Goal: Find contact information: Find contact information

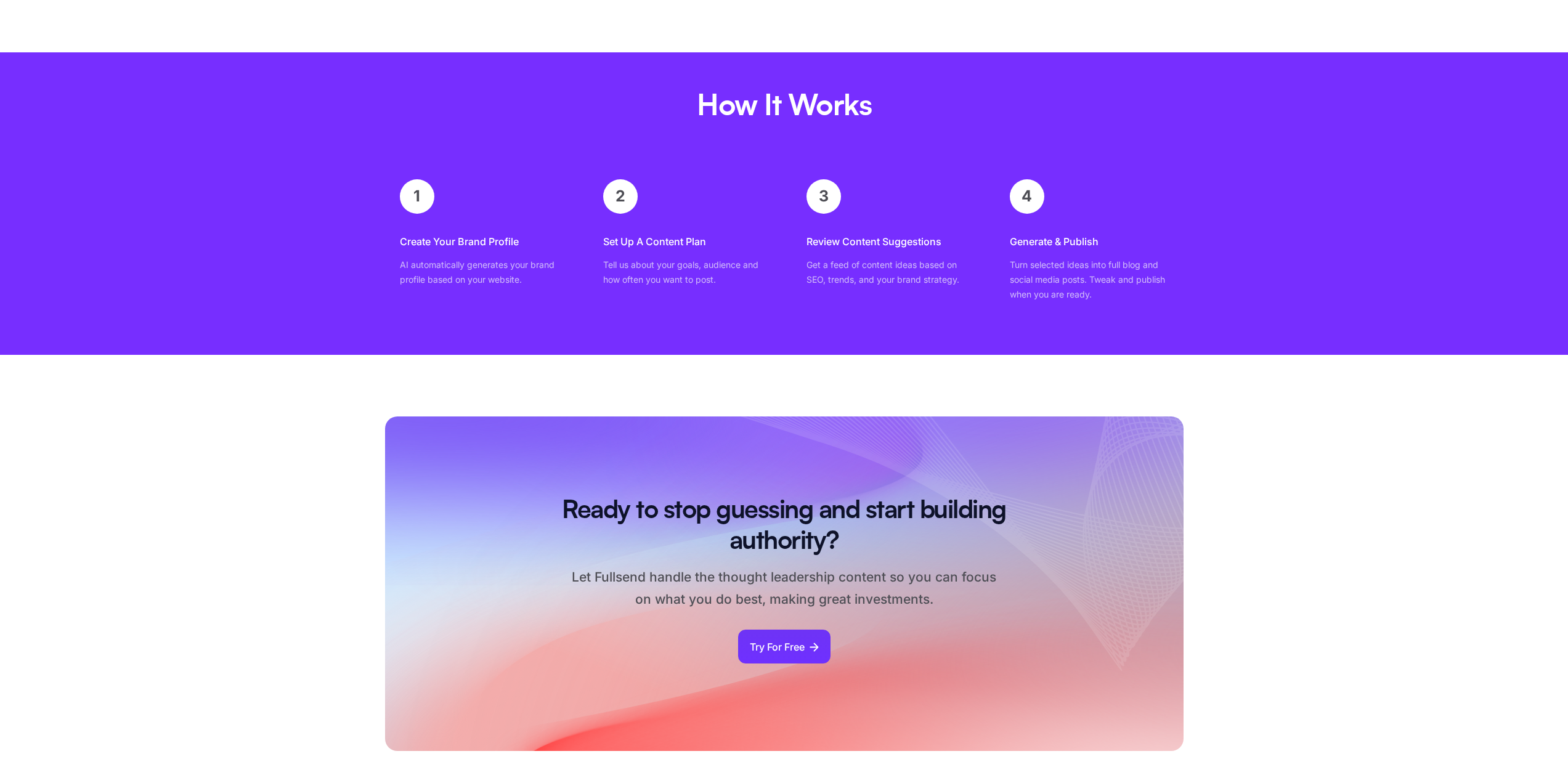
scroll to position [6713, 0]
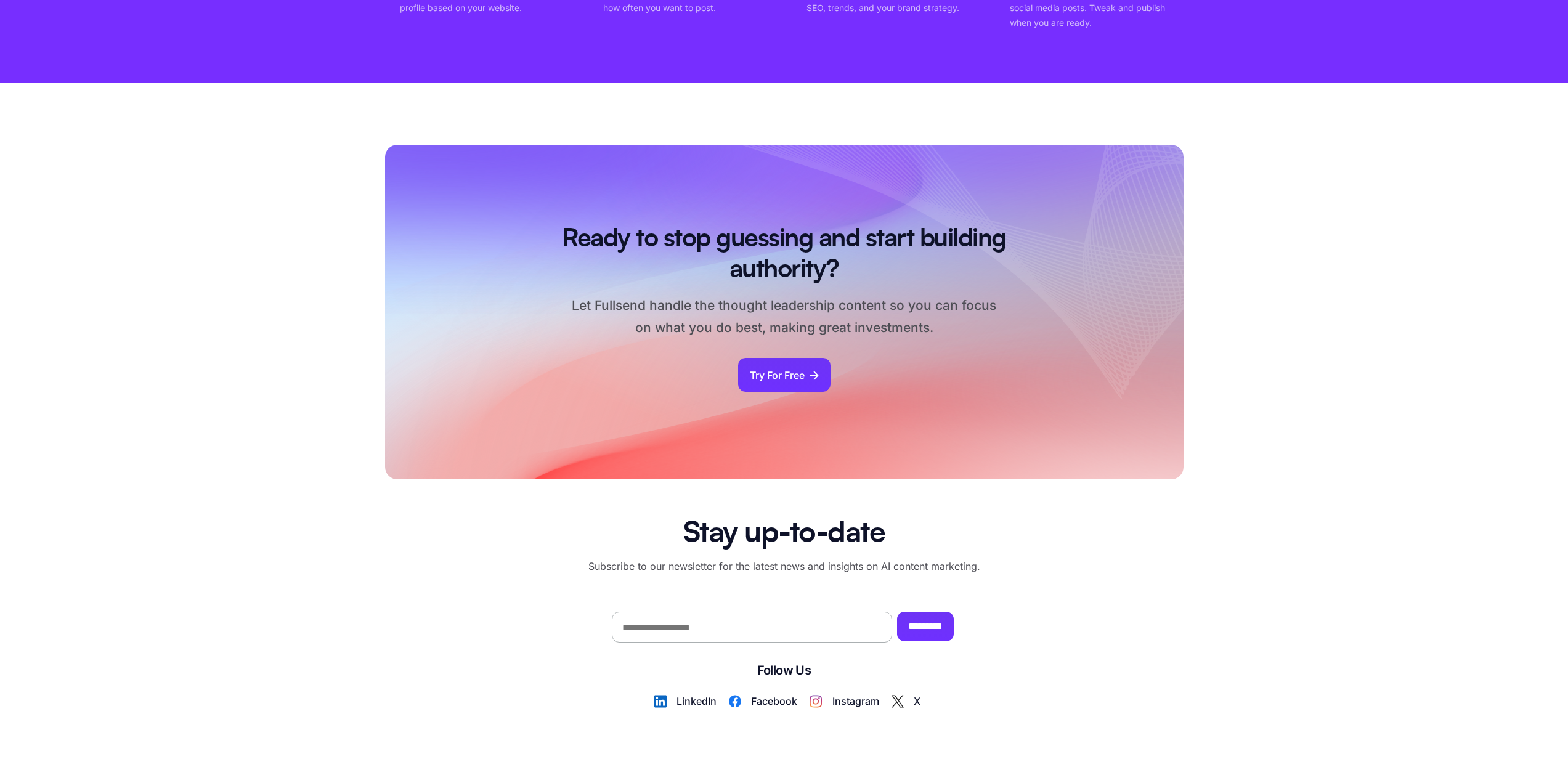
drag, startPoint x: 209, startPoint y: 250, endPoint x: 165, endPoint y: 217, distance: 55.0
click at [205, 250] on section "Ready to stop guessing and start building authority? Let Fullsend handle the th…" at bounding box center [784, 312] width 1568 height 334
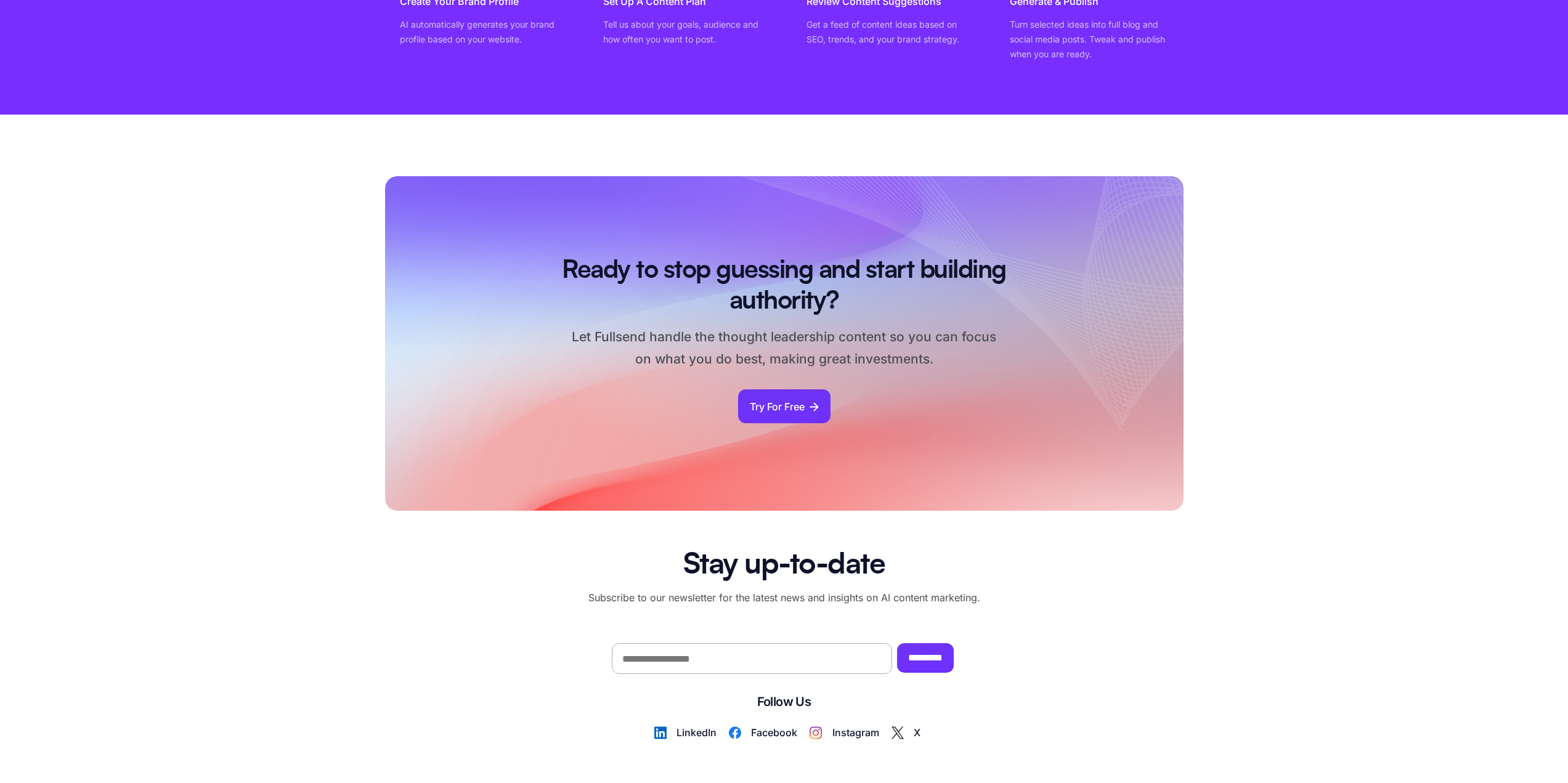
scroll to position [6902, 0]
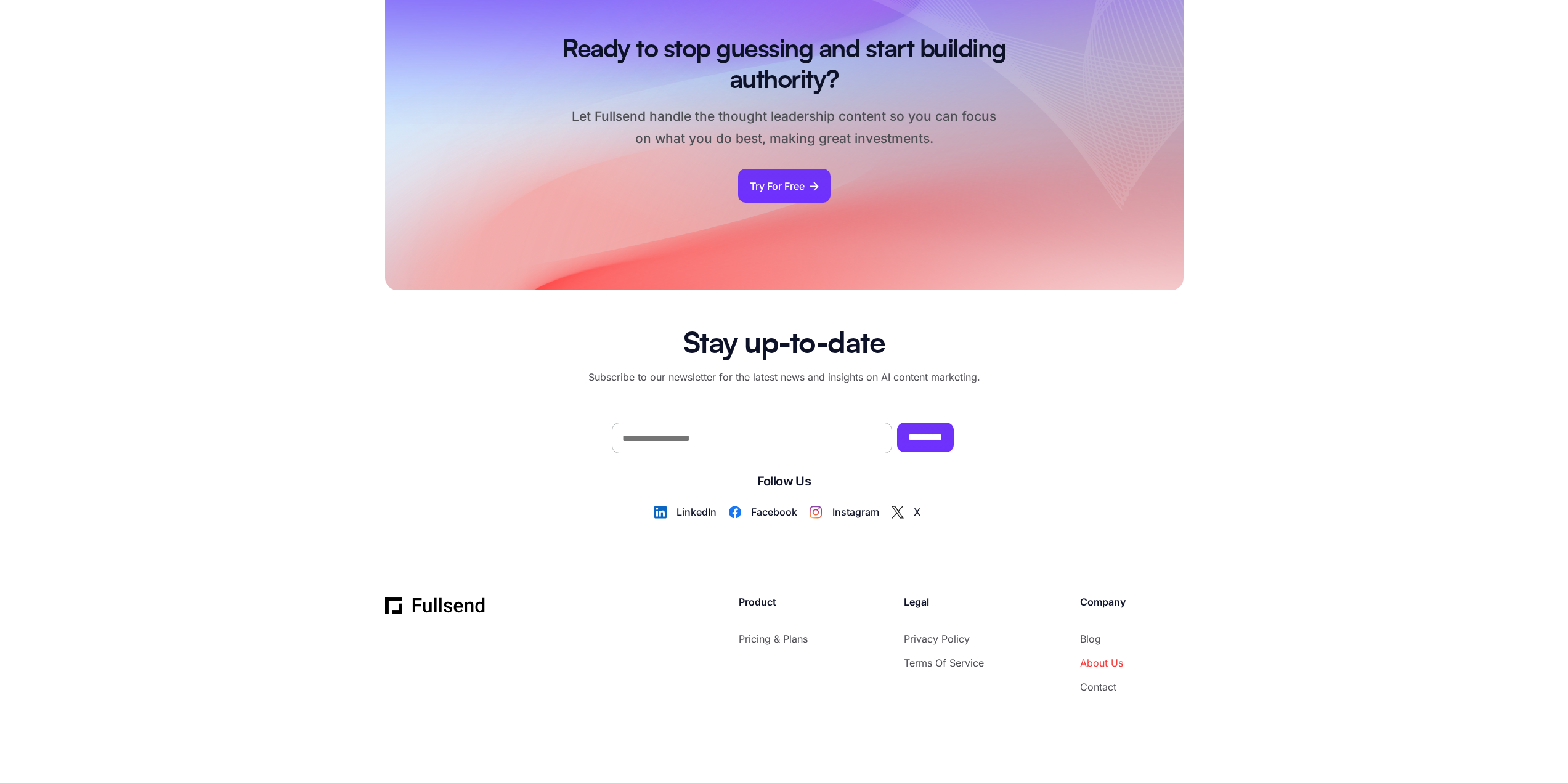
click at [1115, 658] on link "About Us" at bounding box center [1103, 663] width 46 height 17
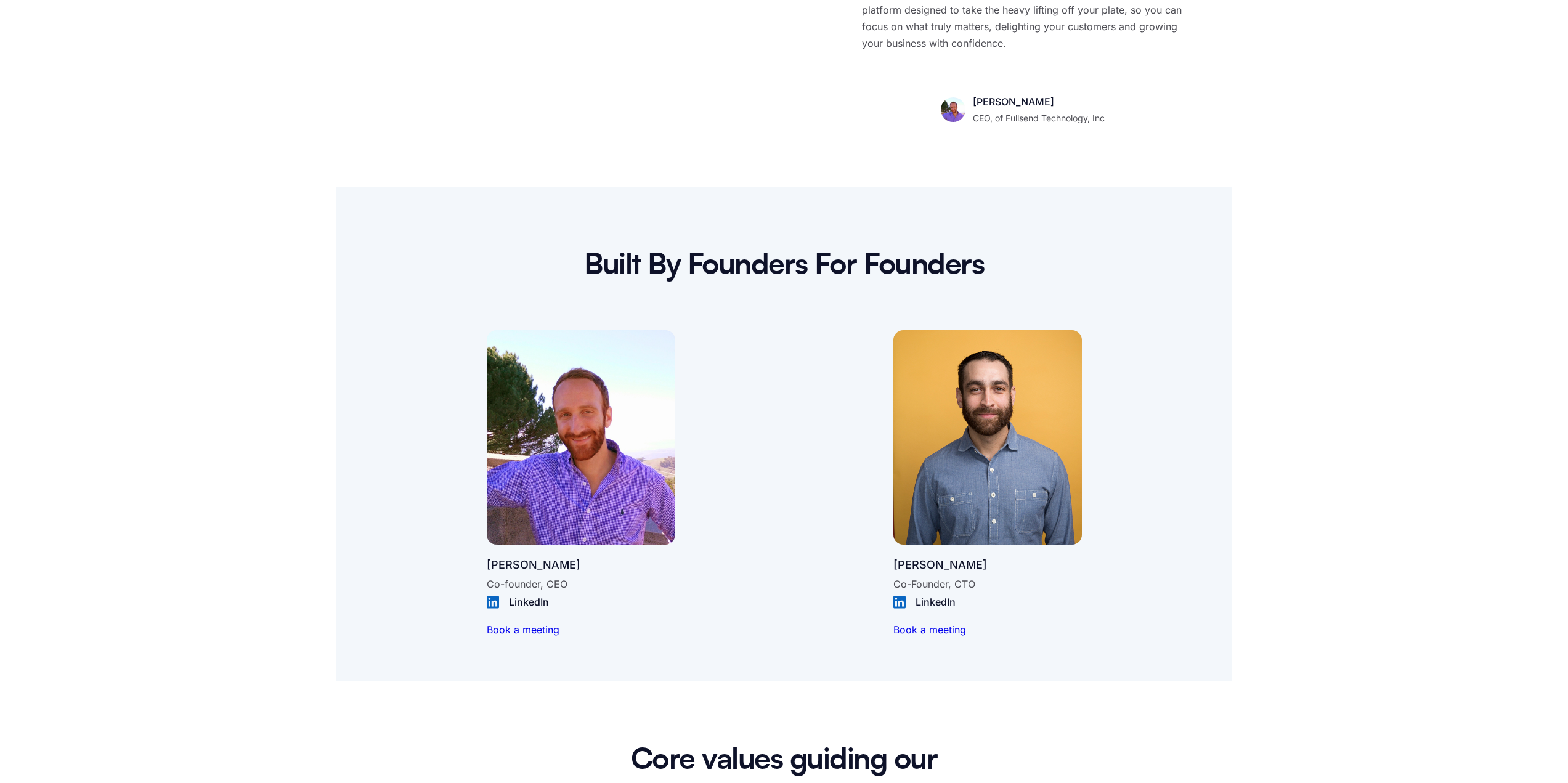
scroll to position [1108, 0]
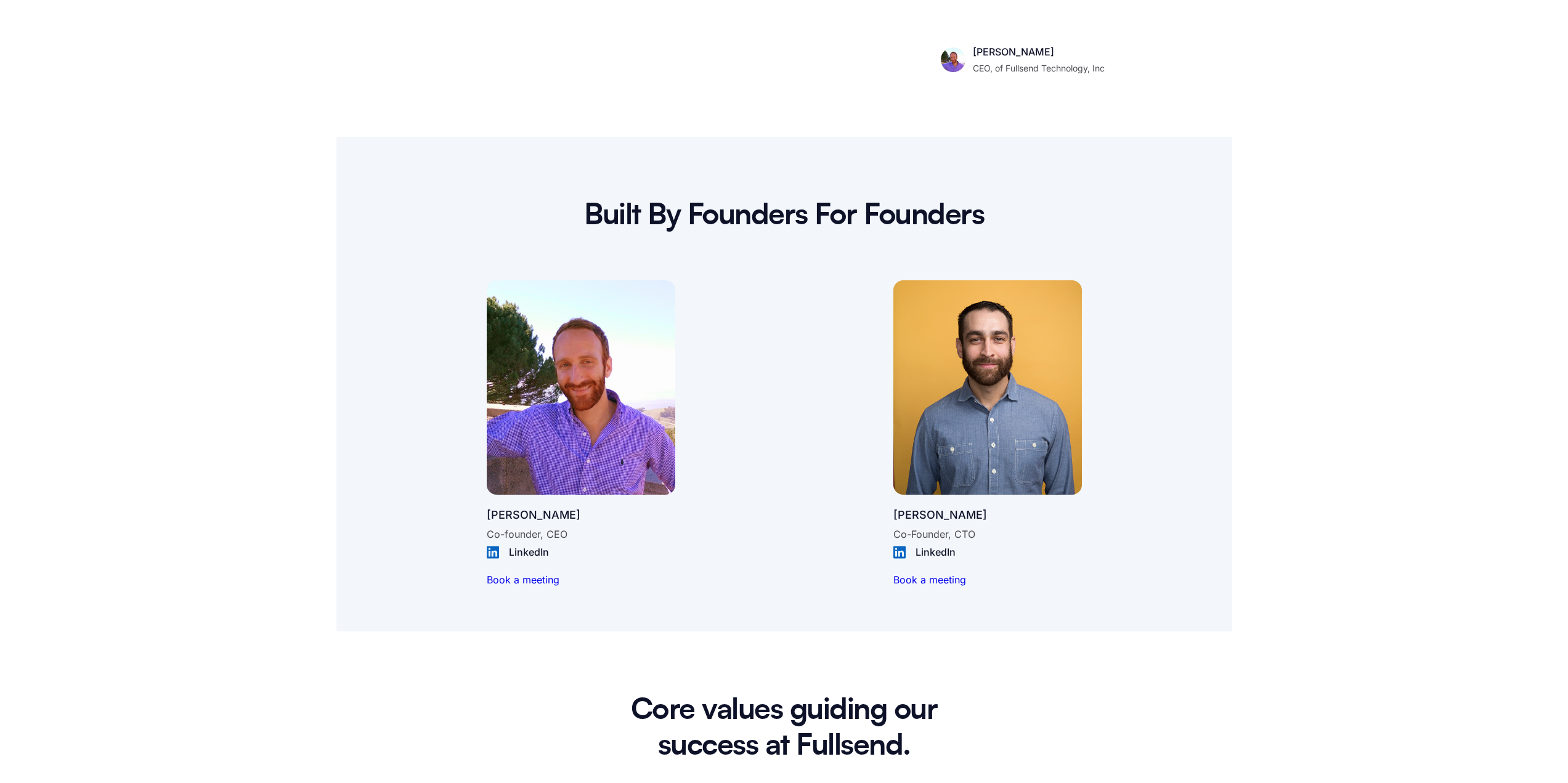
click at [952, 550] on div "LinkedIn" at bounding box center [942, 552] width 52 height 17
